Goal: Information Seeking & Learning: Check status

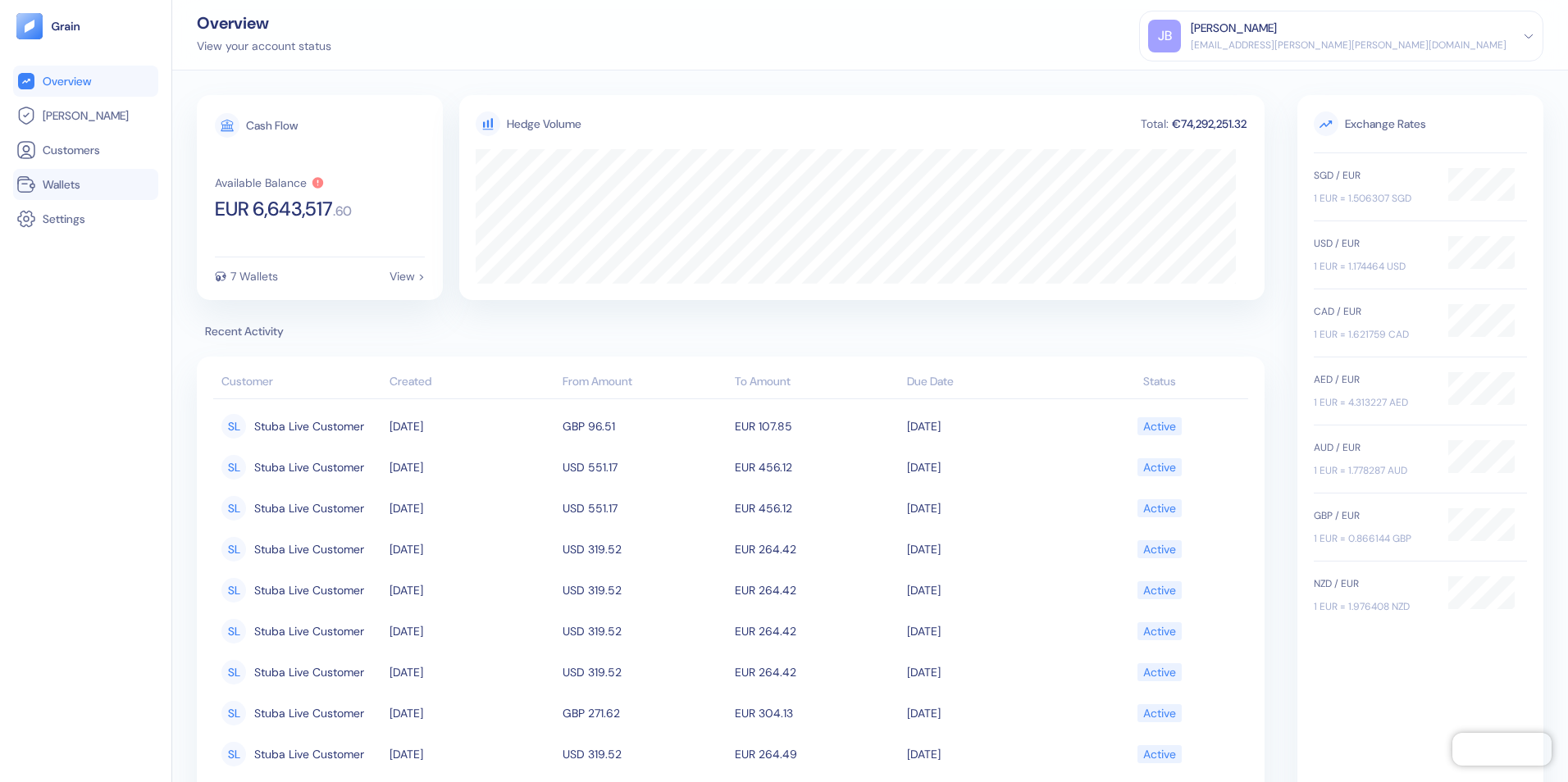
click at [79, 185] on span "Wallets" at bounding box center [62, 185] width 38 height 17
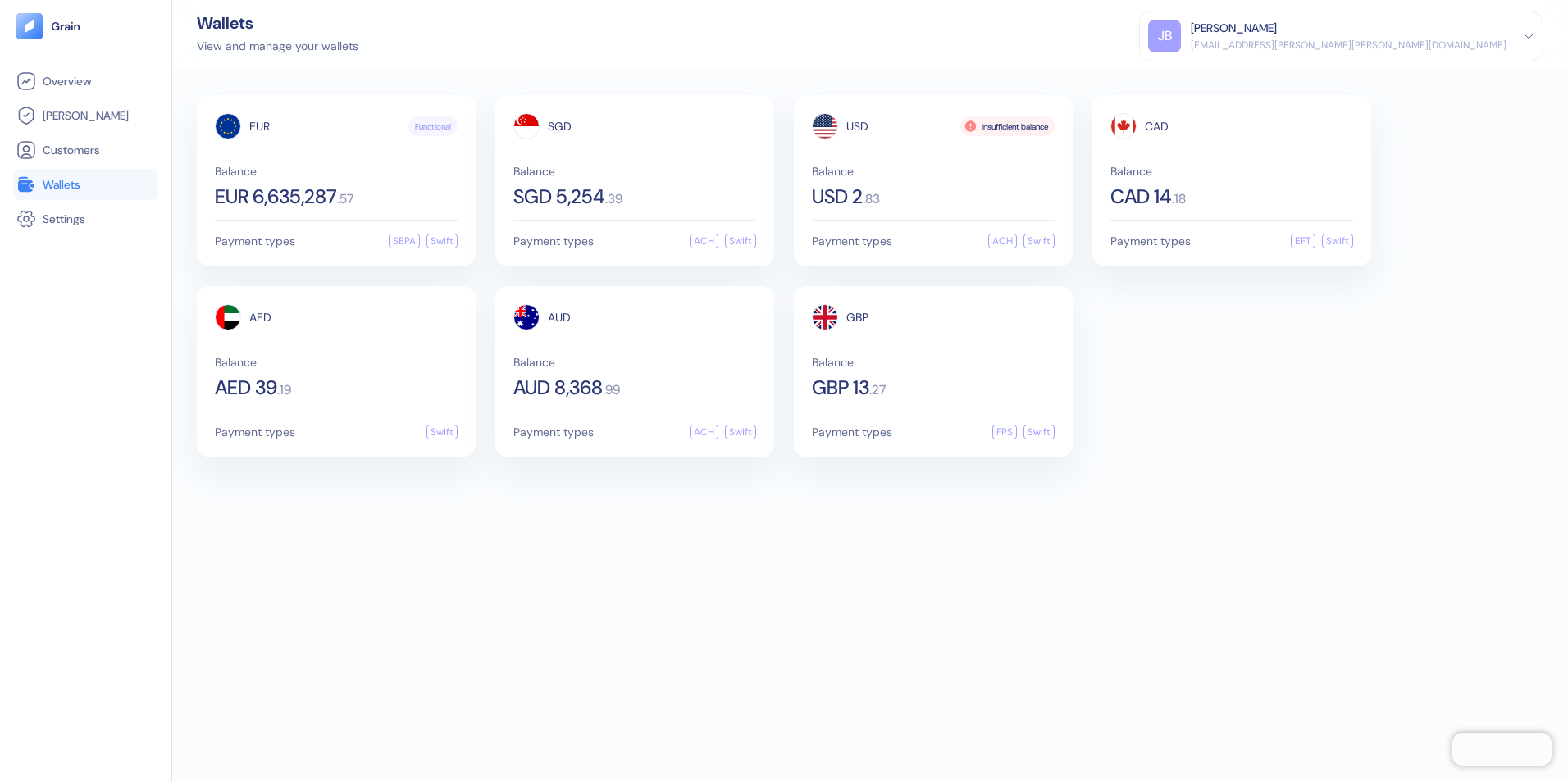
click at [360, 581] on div "EUR Functional Balance EUR 6,635,287 . 57 Payment types SEPA Swift SGD Balance …" at bounding box center [870, 426] width 1395 height 712
click at [927, 366] on span "Balance" at bounding box center [933, 362] width 243 height 12
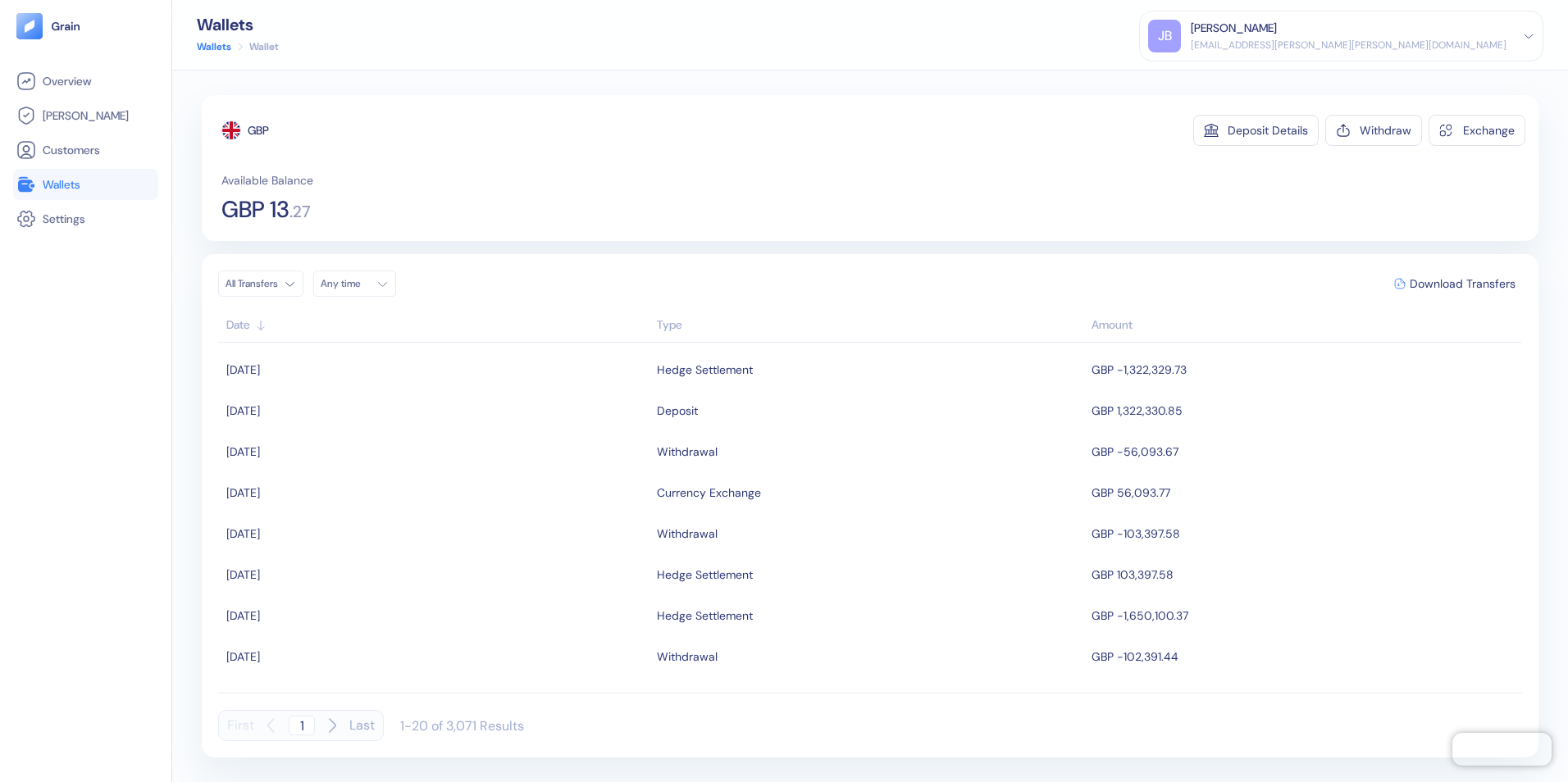
click at [55, 189] on span "Wallets" at bounding box center [62, 185] width 38 height 17
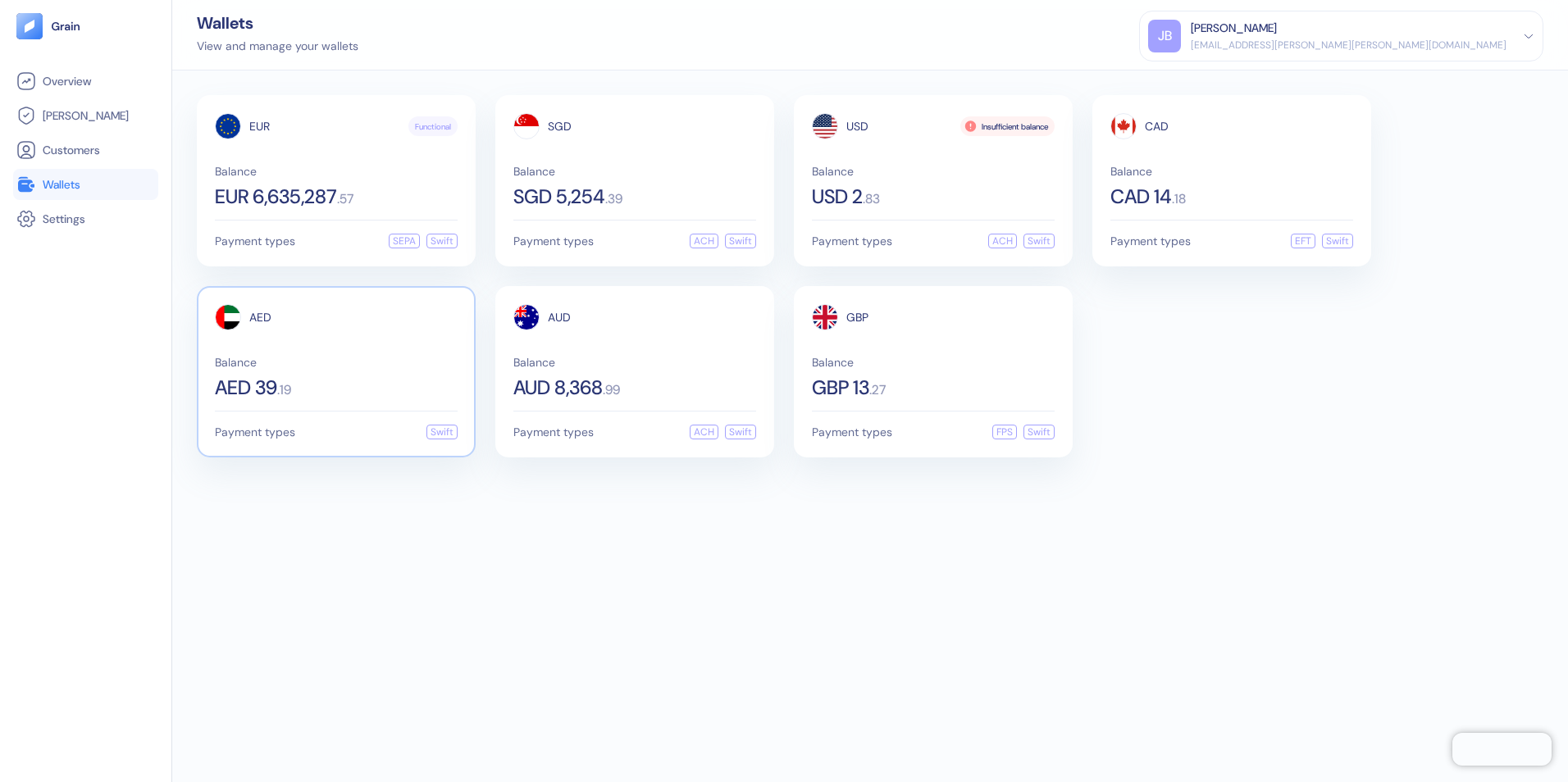
click at [329, 363] on span "Balance" at bounding box center [336, 362] width 243 height 12
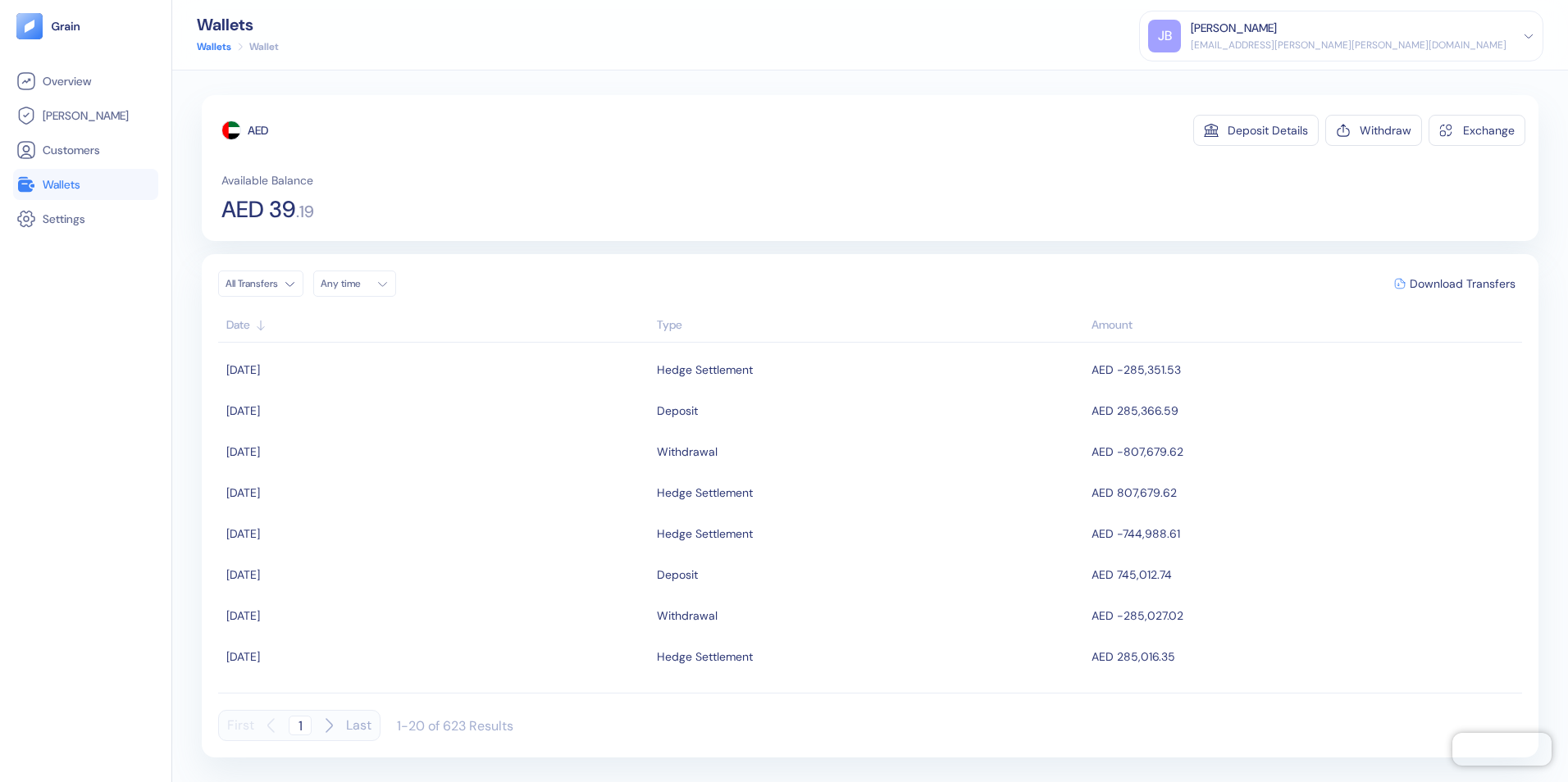
click at [68, 185] on span "Wallets" at bounding box center [62, 185] width 38 height 17
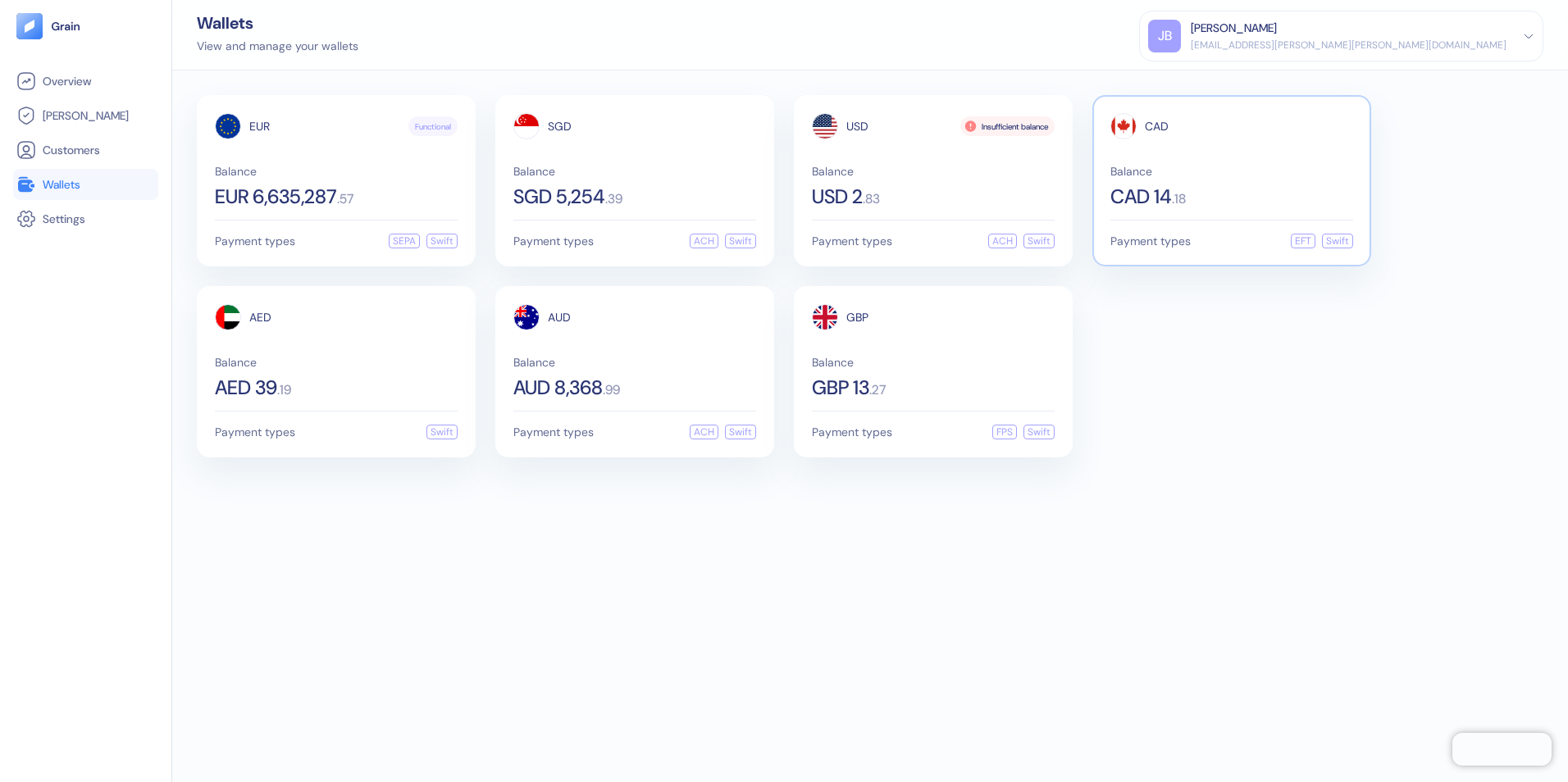
click at [1199, 193] on div "CAD 14 . 18" at bounding box center [1232, 196] width 243 height 20
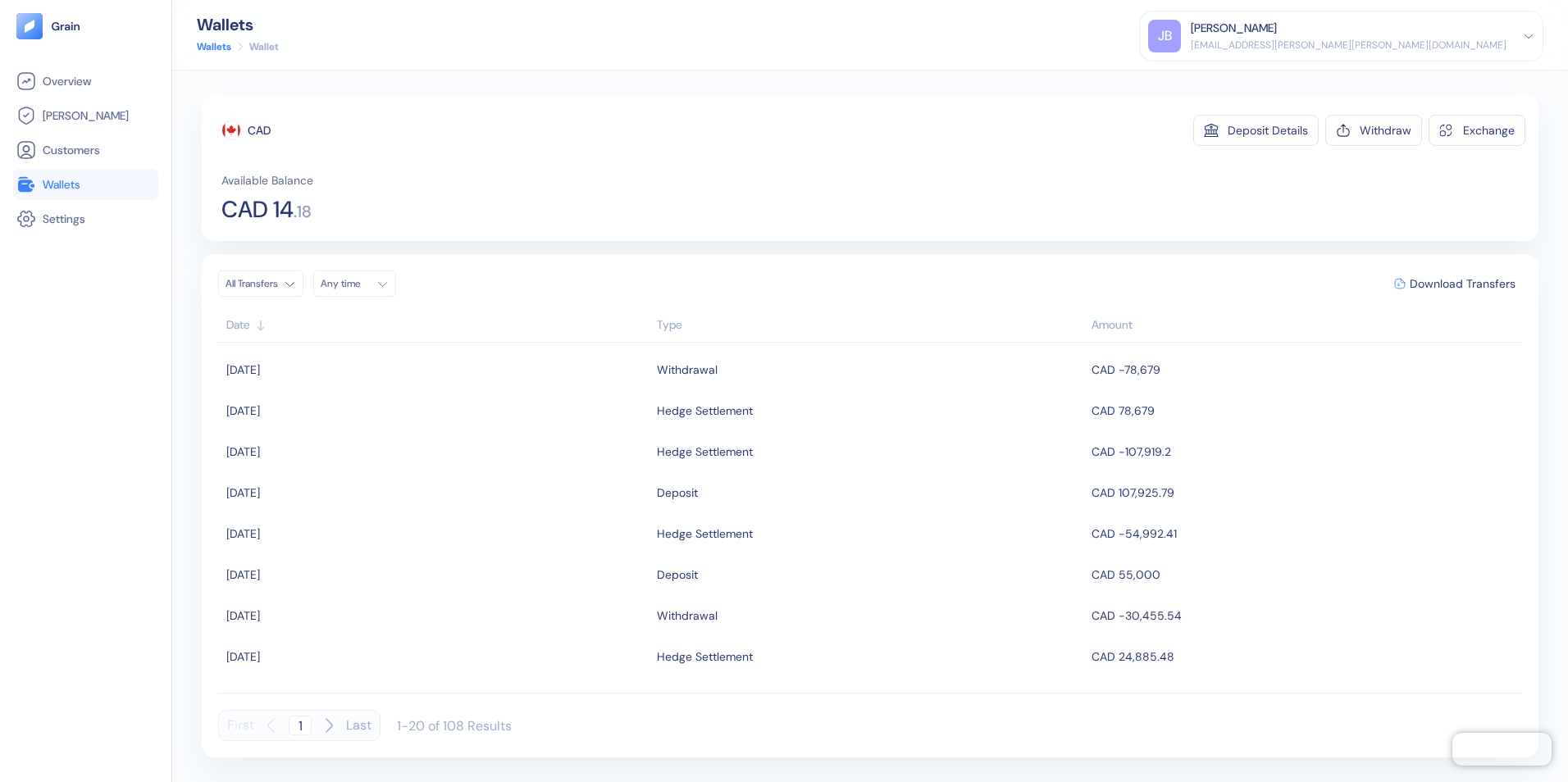
click at [62, 188] on span "Wallets" at bounding box center [62, 185] width 38 height 17
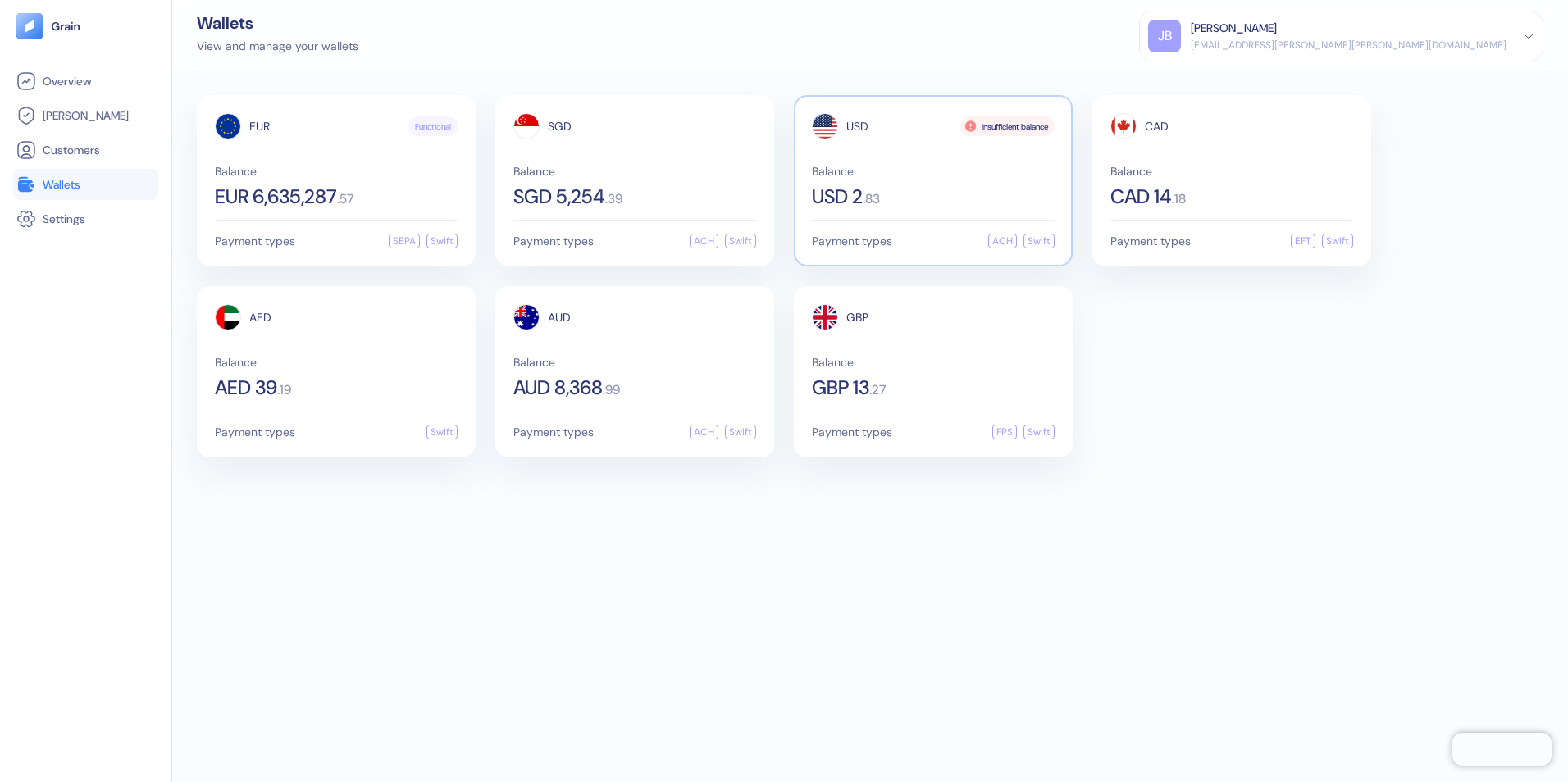
click at [904, 204] on div "USD 2 . 83" at bounding box center [933, 196] width 243 height 20
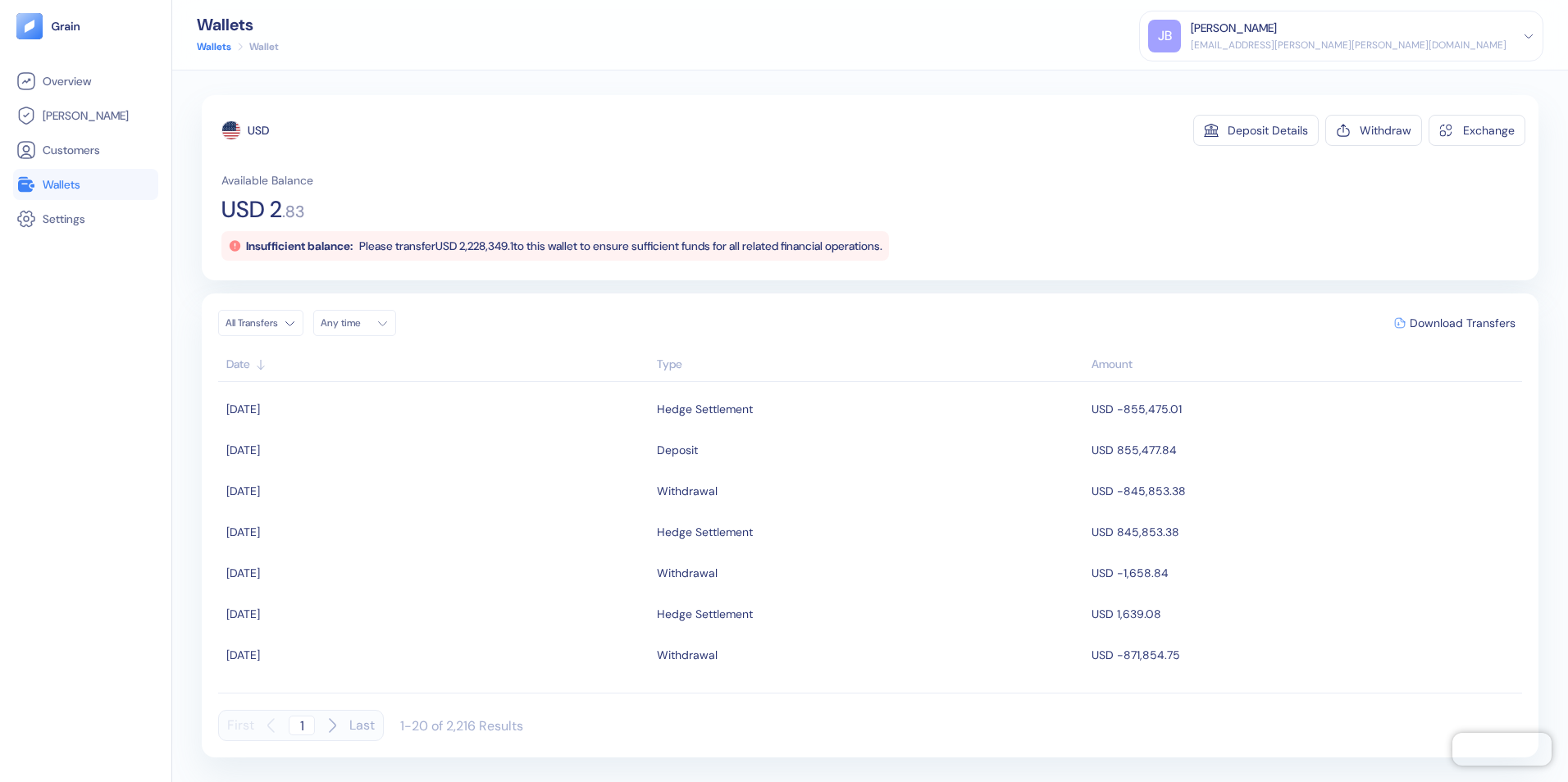
click at [62, 183] on span "Wallets" at bounding box center [62, 185] width 38 height 17
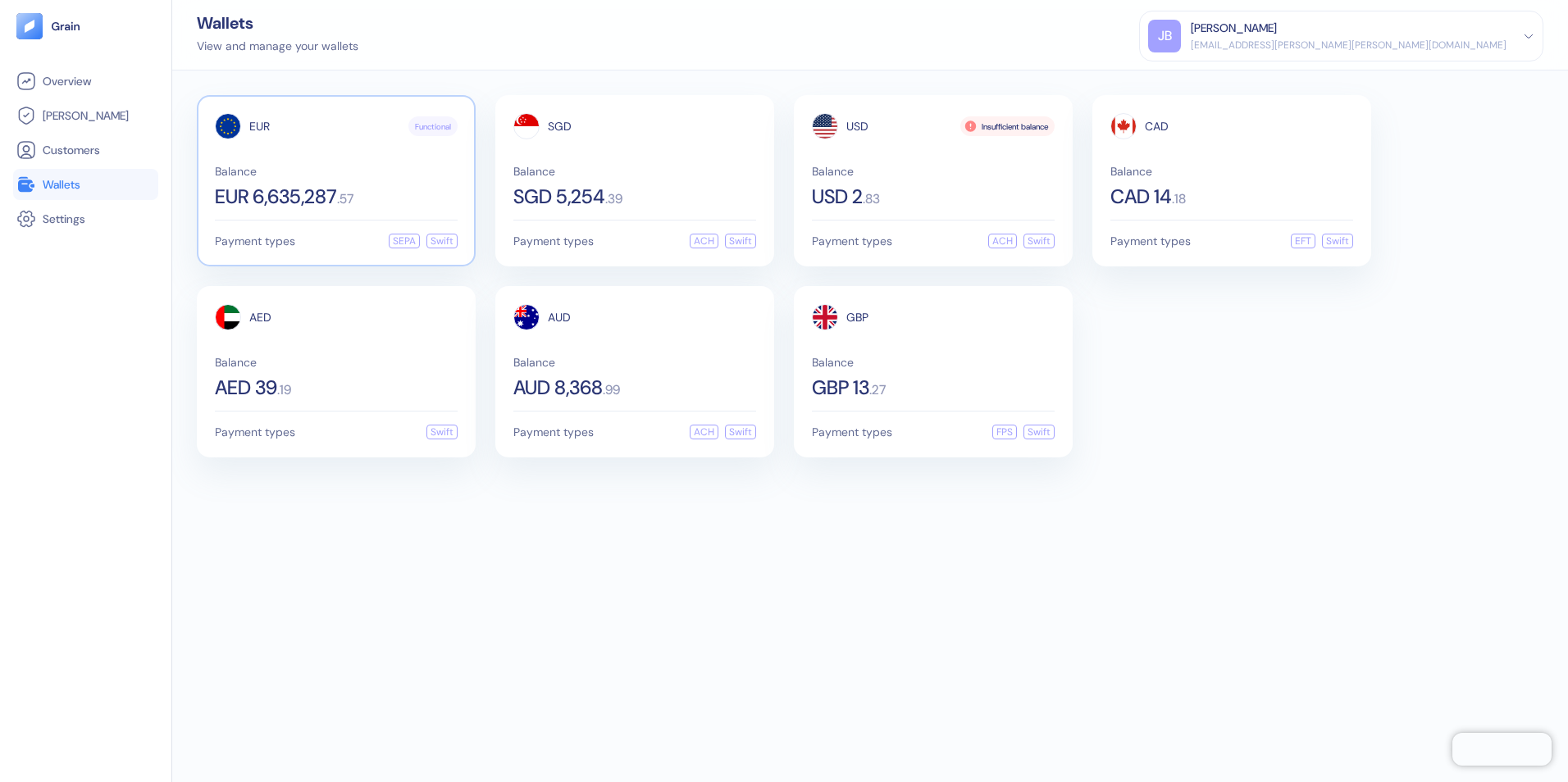
click at [316, 214] on div "EUR Functional Balance EUR 6,635,287 . 57 Payment types SEPA Swift" at bounding box center [335, 181] width 279 height 172
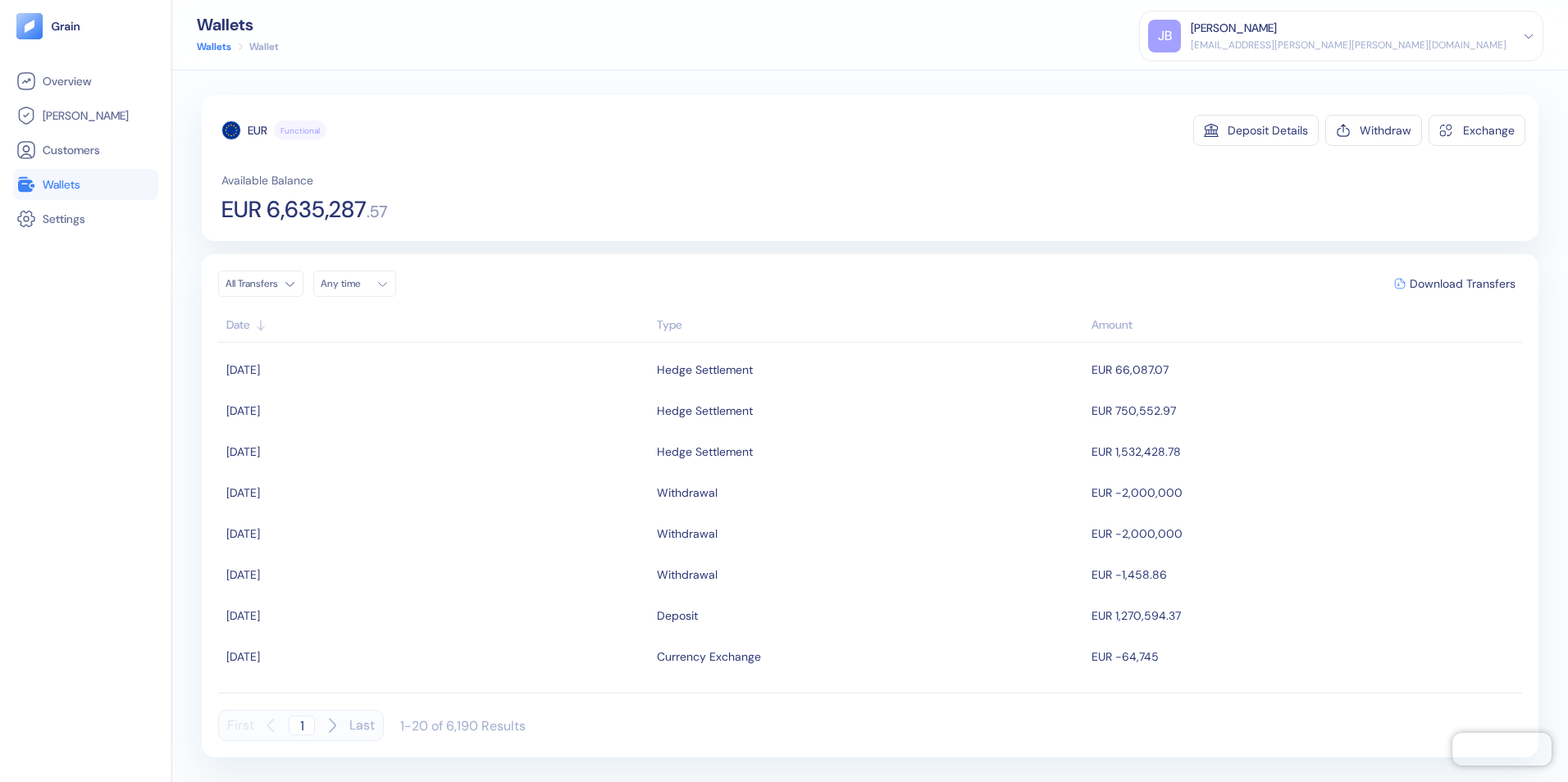
click at [45, 184] on span "Wallets" at bounding box center [62, 185] width 38 height 17
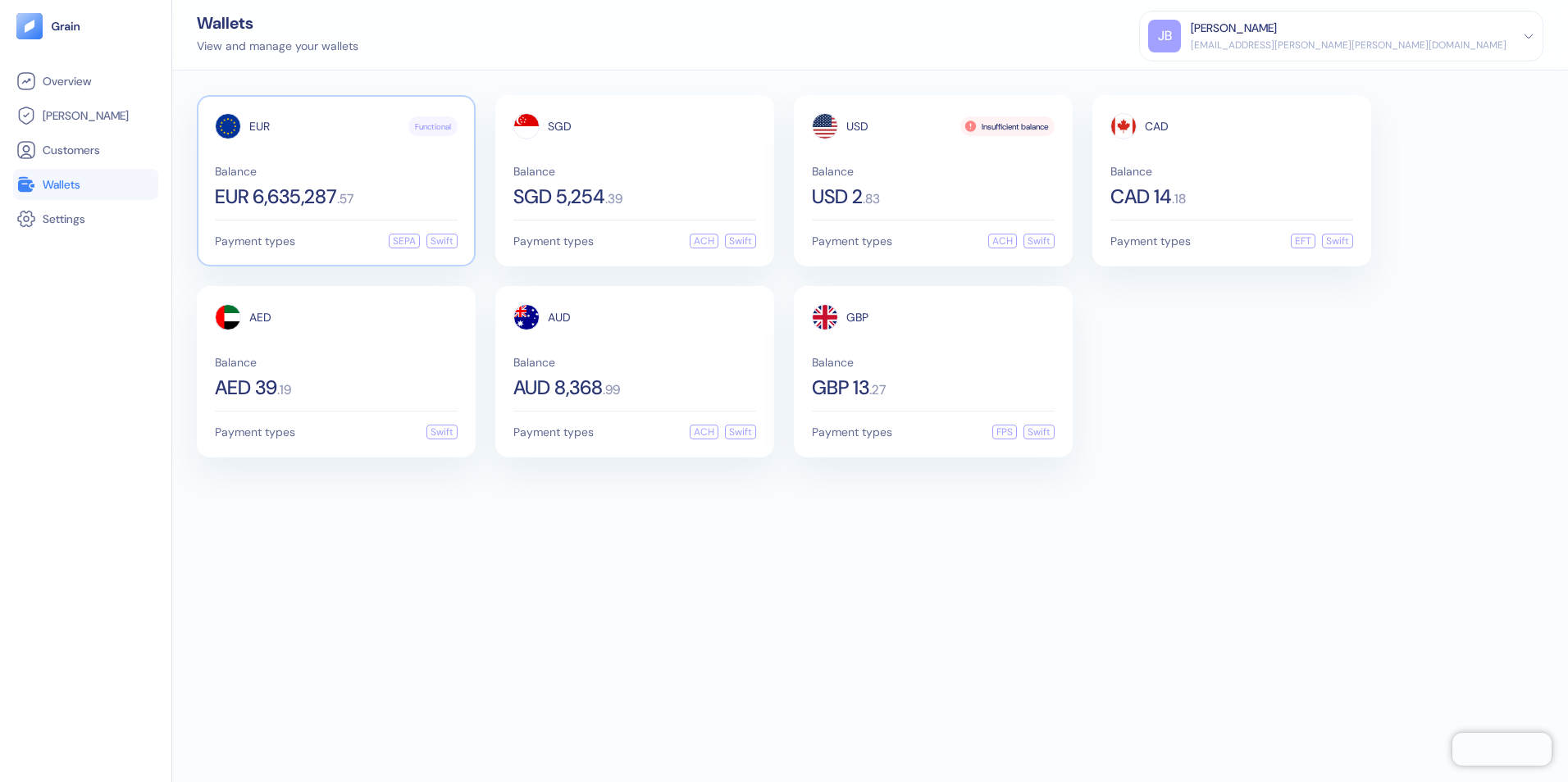
click at [309, 176] on span "Balance" at bounding box center [336, 172] width 243 height 12
